Goal: Find specific page/section: Find specific page/section

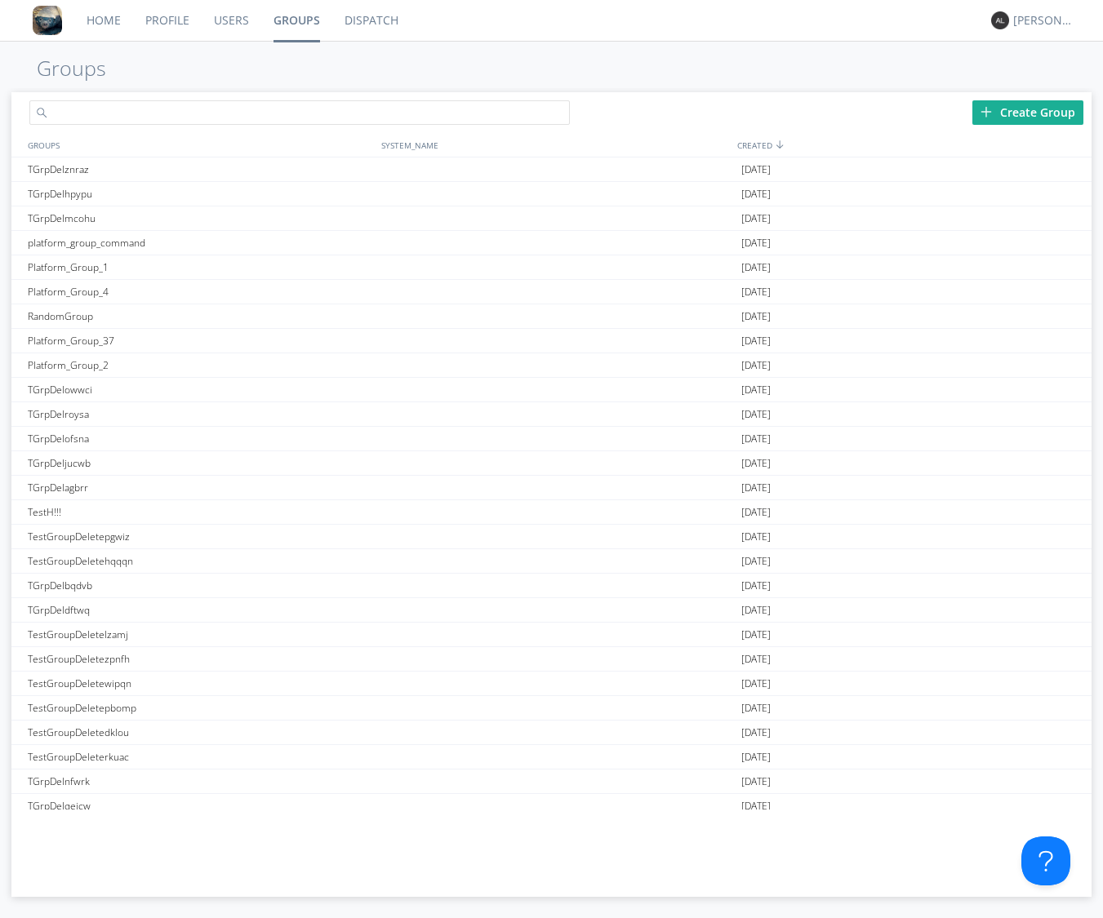
click at [170, 104] on input "text" at bounding box center [299, 112] width 540 height 24
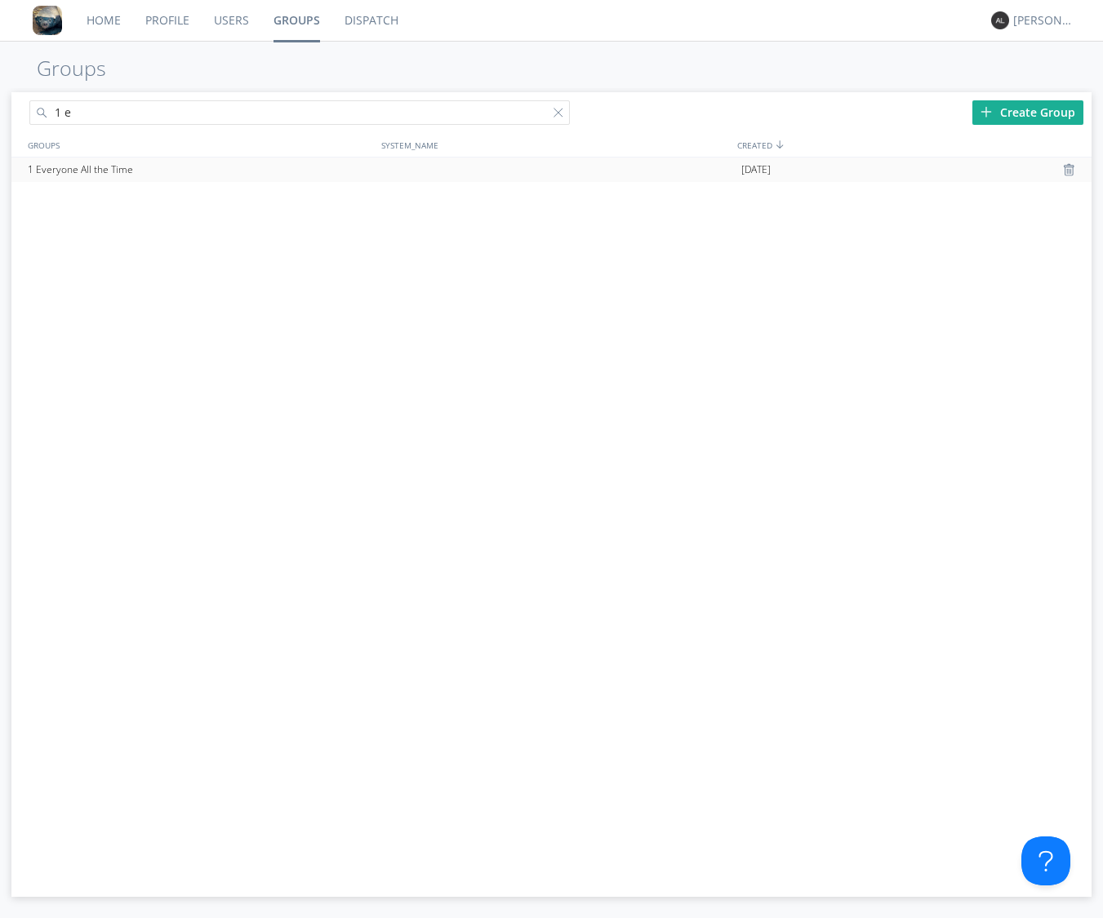
type input "1 e"
click at [78, 166] on div "1 Everyone All the Time" at bounding box center [201, 170] width 354 height 24
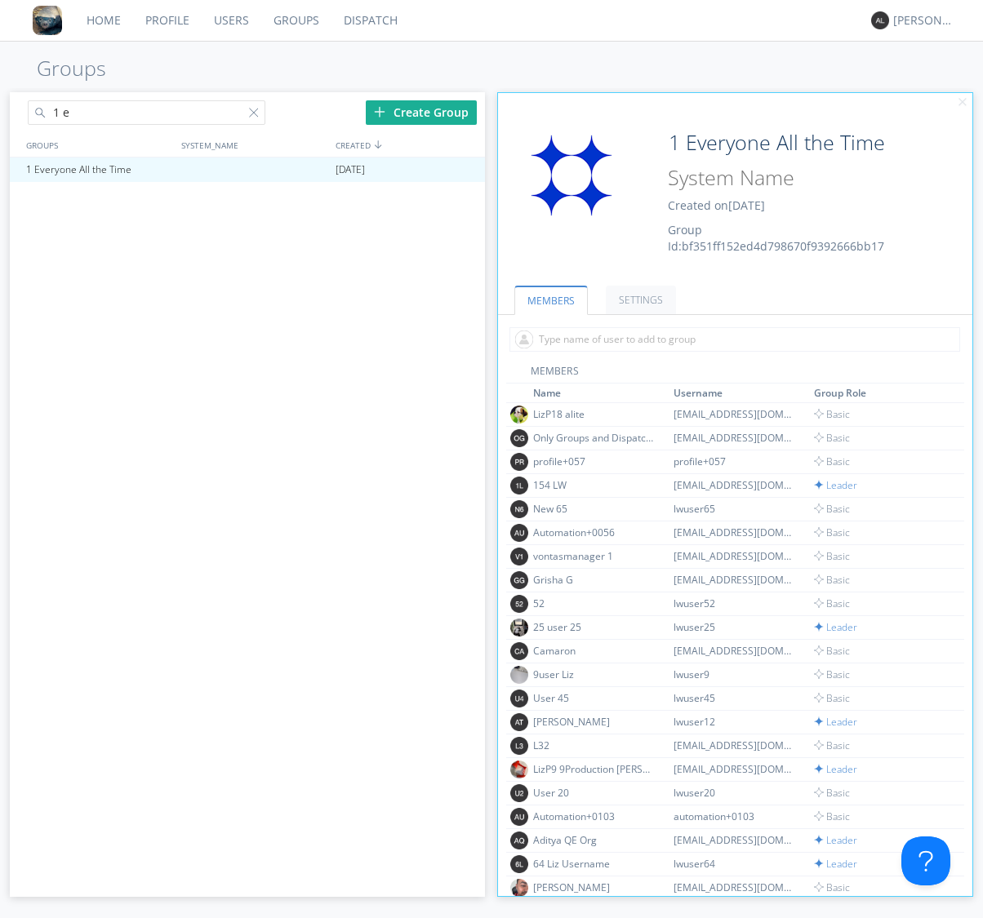
click at [364, 27] on link "Dispatch" at bounding box center [370, 20] width 78 height 41
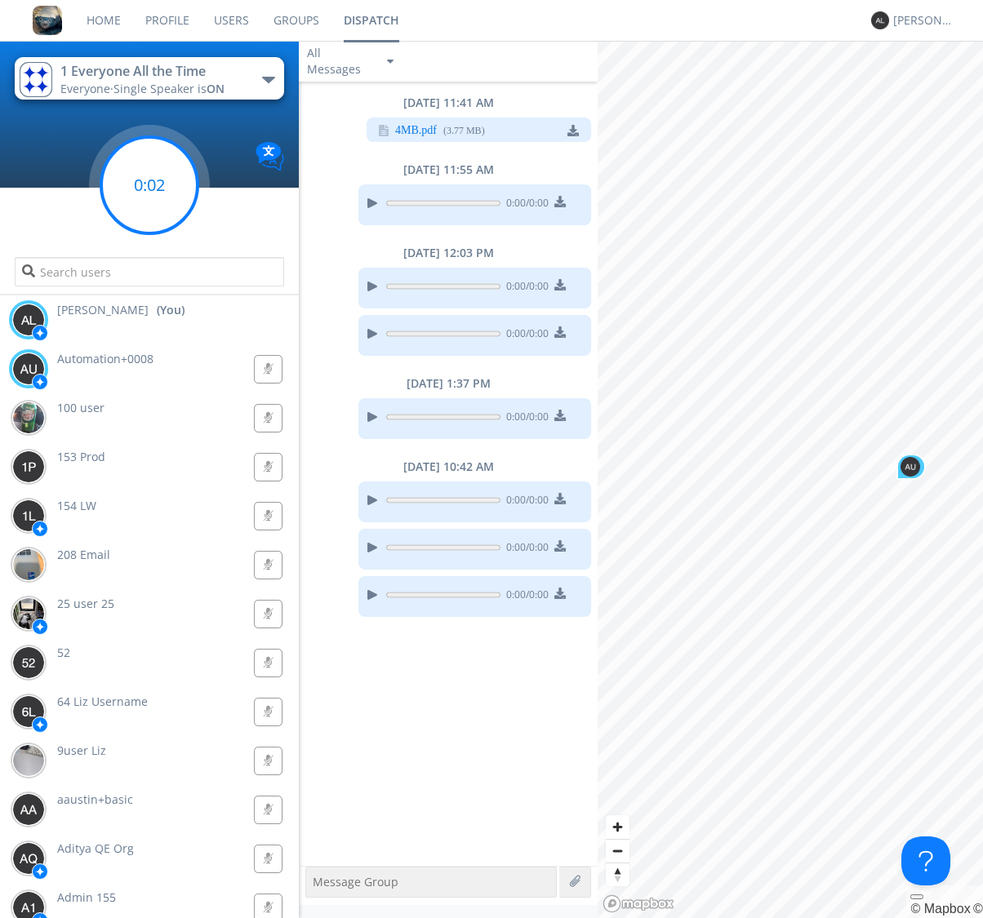
click at [148, 188] on g at bounding box center [149, 185] width 96 height 96
